Goal: Task Accomplishment & Management: Manage account settings

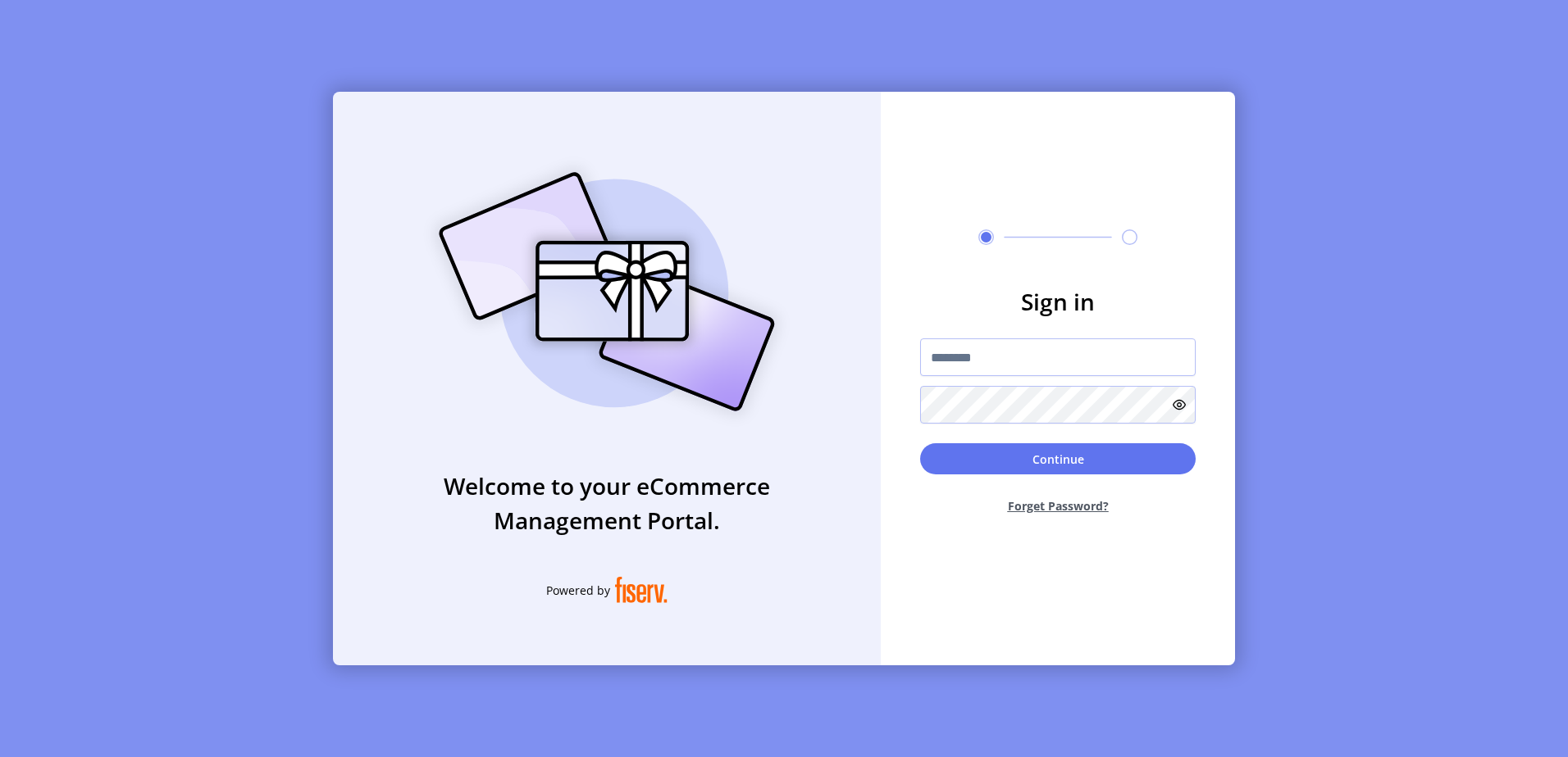
click at [1024, 510] on button "Forget Password?" at bounding box center [1057, 505] width 275 height 43
click at [1036, 509] on button "Forget Password?" at bounding box center [1057, 505] width 275 height 43
click at [1071, 504] on button "Forget Password?" at bounding box center [1057, 505] width 275 height 43
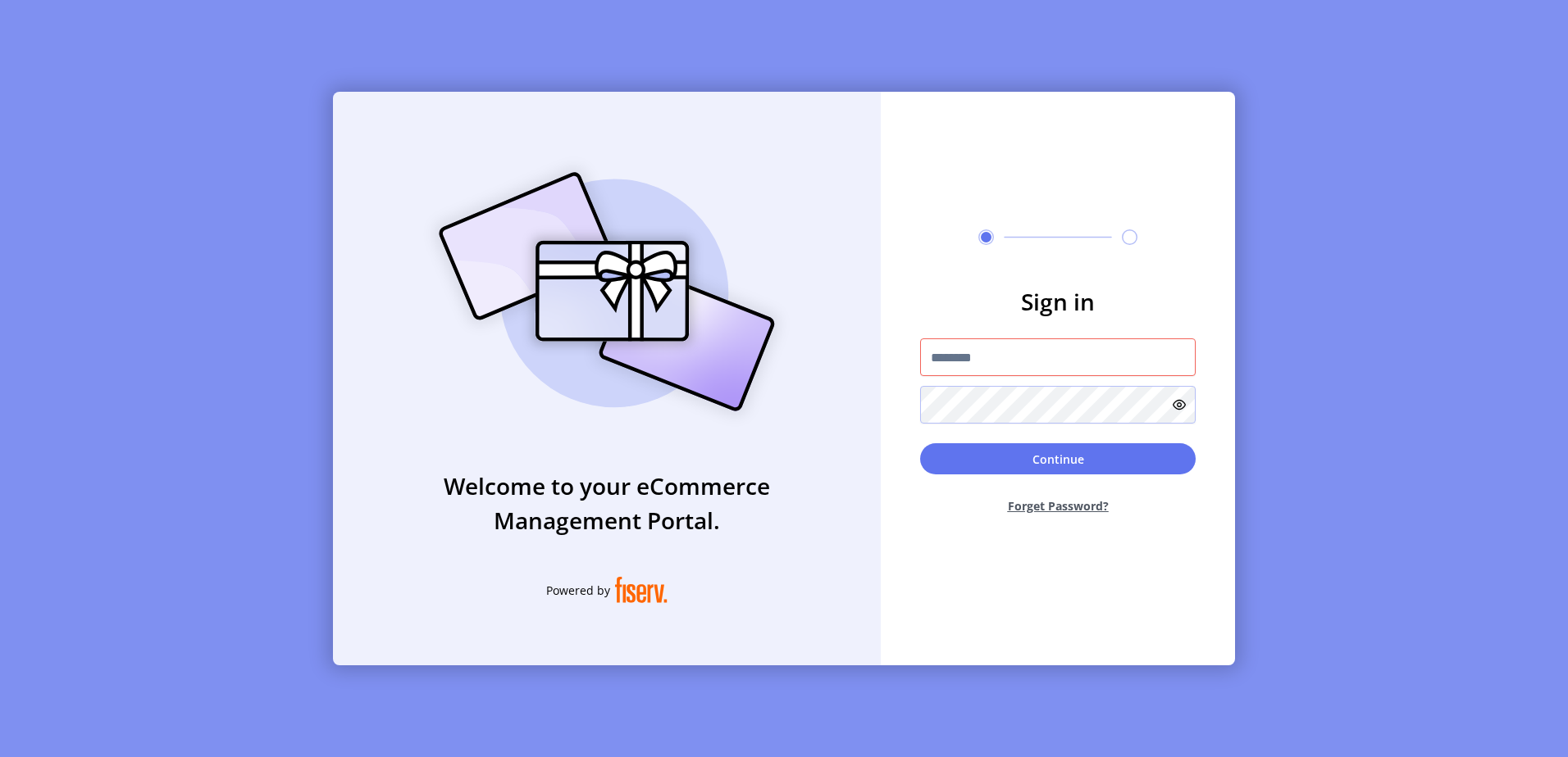
click at [1027, 383] on div at bounding box center [1057, 380] width 275 height 85
click at [1033, 357] on input "text" at bounding box center [1057, 357] width 275 height 38
type input "**********"
click at [1042, 510] on button "Forget Password?" at bounding box center [1057, 505] width 275 height 43
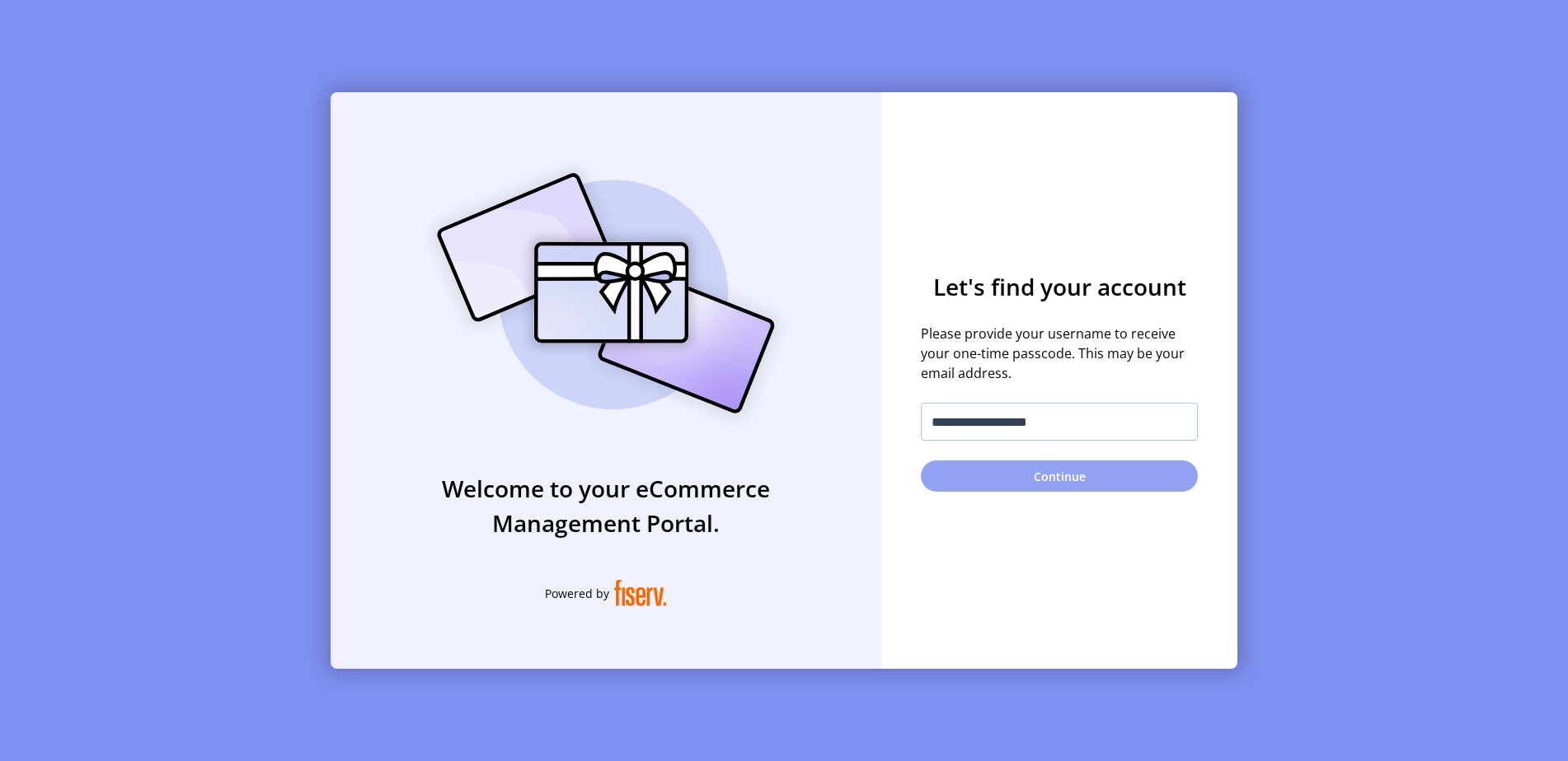
click at [1048, 482] on button "Continue" at bounding box center [1059, 476] width 277 height 31
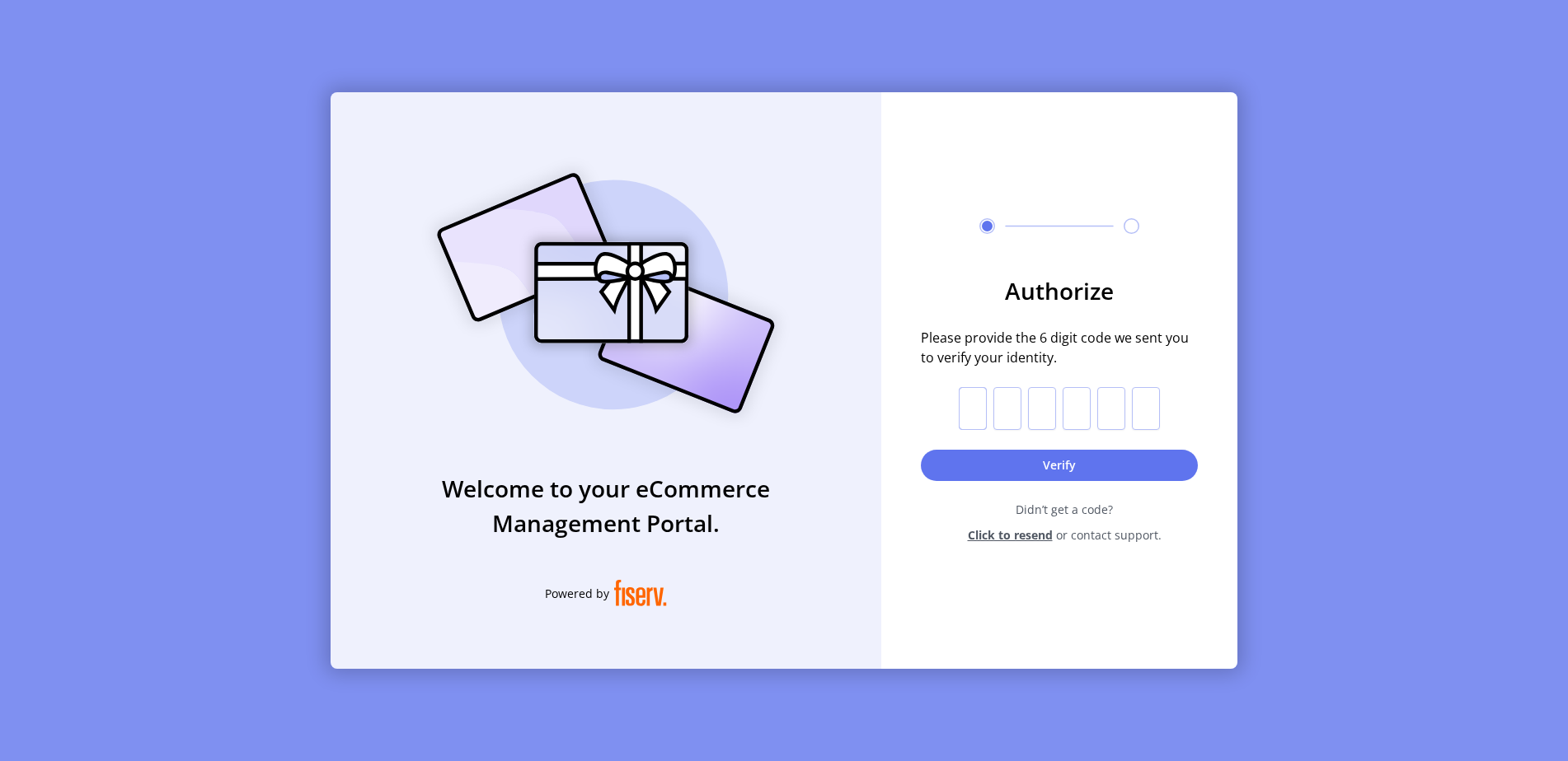
click at [972, 392] on input "text" at bounding box center [973, 408] width 28 height 42
click at [1000, 538] on span "Click to resend" at bounding box center [1010, 534] width 85 height 18
click at [645, 263] on img at bounding box center [606, 293] width 387 height 276
click at [1038, 536] on span "Click to resend" at bounding box center [1010, 534] width 85 height 18
click at [1277, 720] on div "Welcome to your eCommerce Management Portal. Powered by Authorize Please provid…" at bounding box center [784, 380] width 1568 height 761
